Goal: Check status

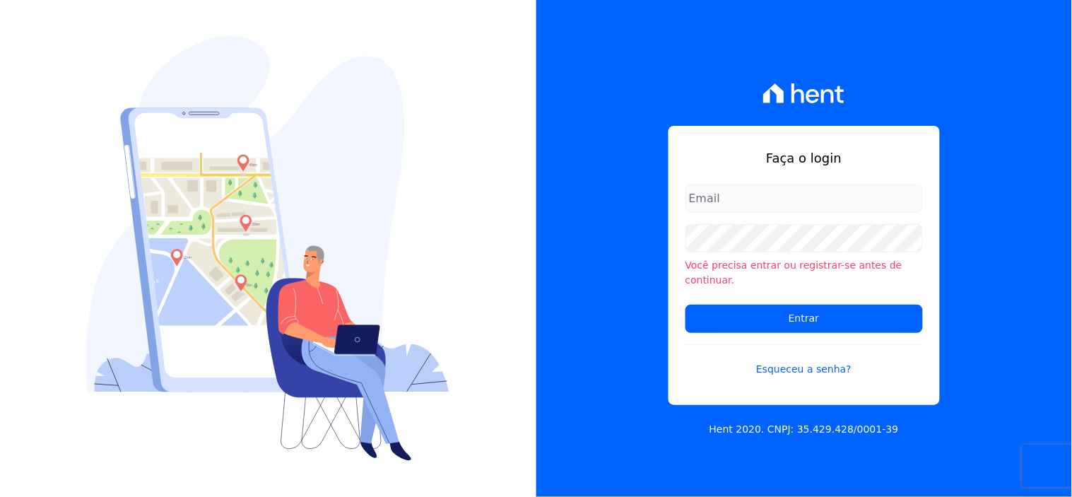
click at [735, 199] on input "email" at bounding box center [803, 198] width 237 height 28
type input "[EMAIL_ADDRESS][DOMAIN_NAME]"
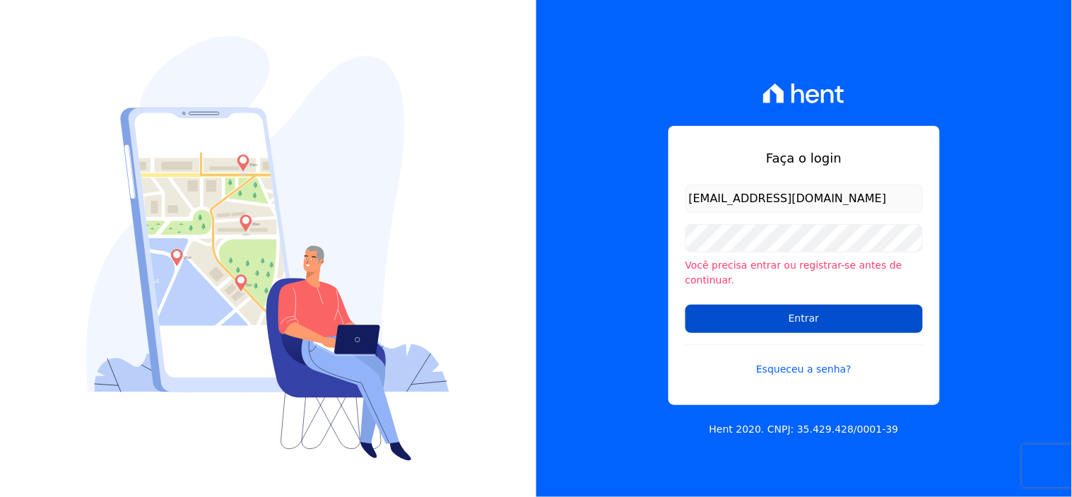
click at [773, 312] on input "Entrar" at bounding box center [803, 318] width 237 height 28
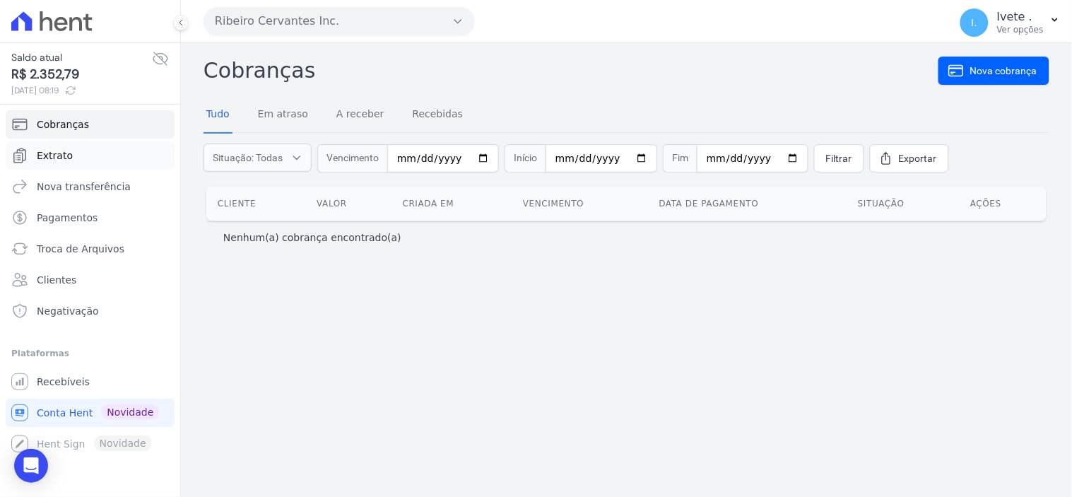
click at [60, 154] on span "Extrato" at bounding box center [55, 155] width 36 height 14
